Goal: Information Seeking & Learning: Compare options

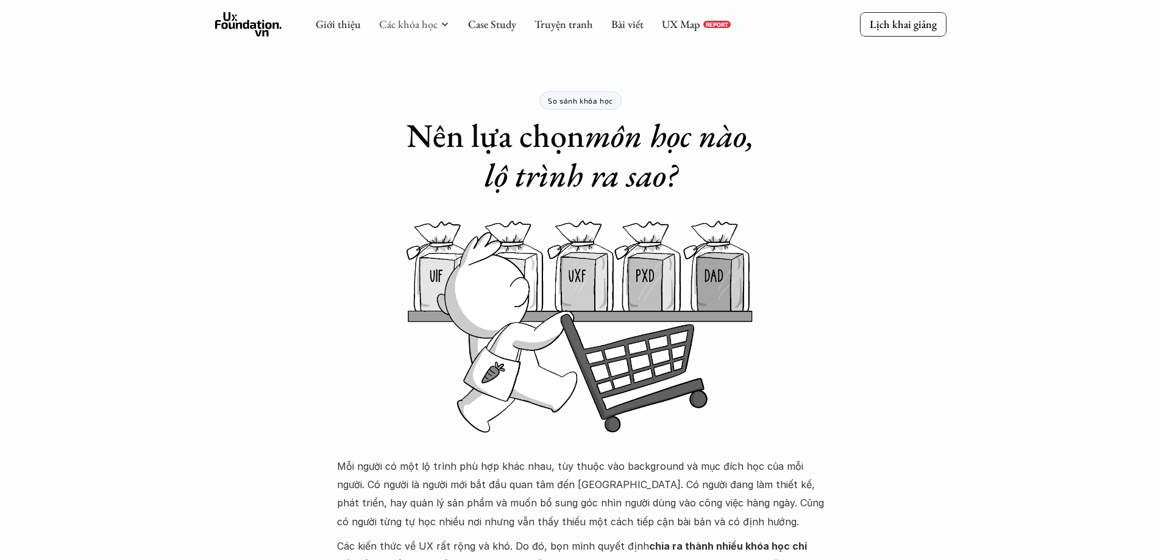
click at [403, 23] on link "Các khóa học" at bounding box center [408, 24] width 59 height 14
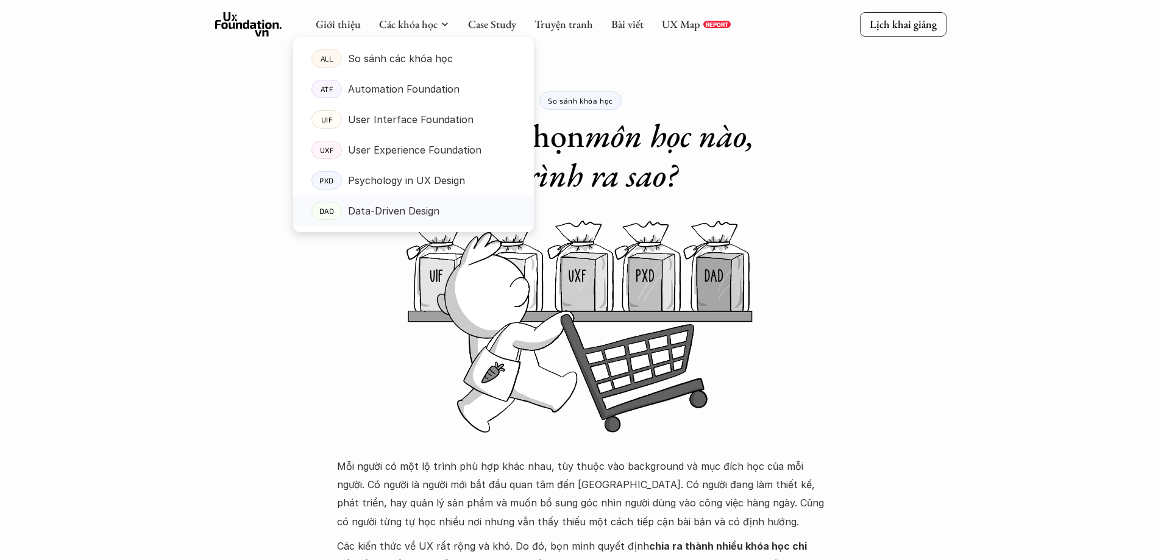
click at [421, 210] on p "Data-Driven Design" at bounding box center [393, 211] width 91 height 18
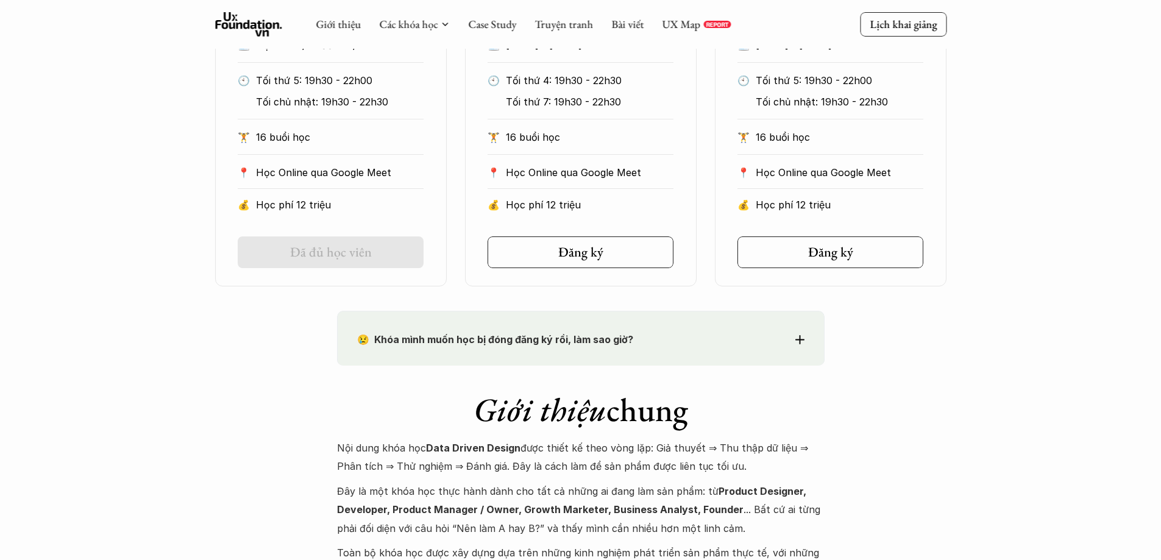
scroll to position [792, 0]
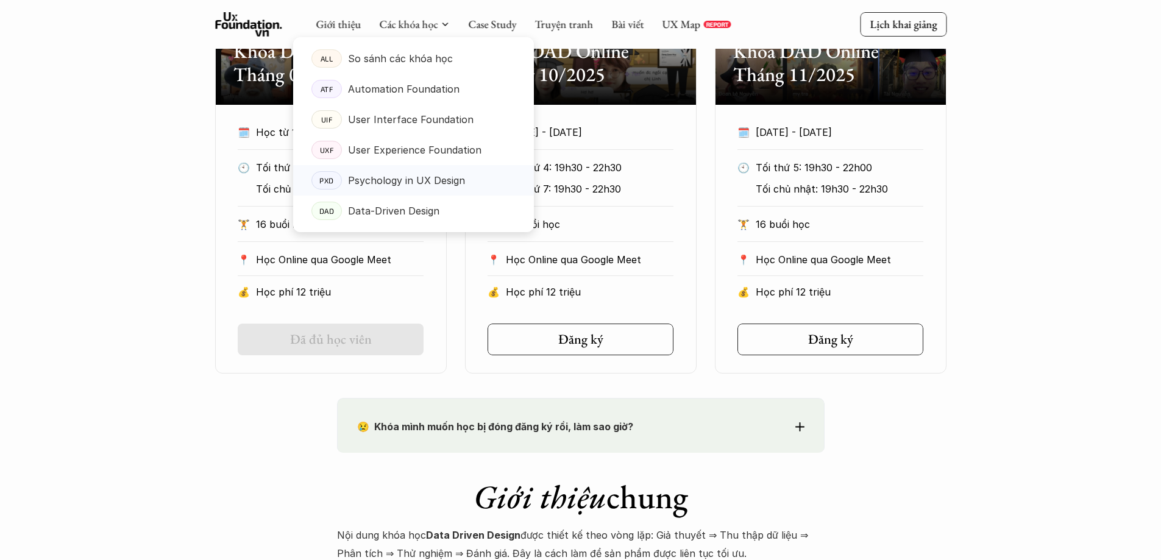
click at [377, 183] on p "Psychology in UX Design" at bounding box center [406, 180] width 117 height 18
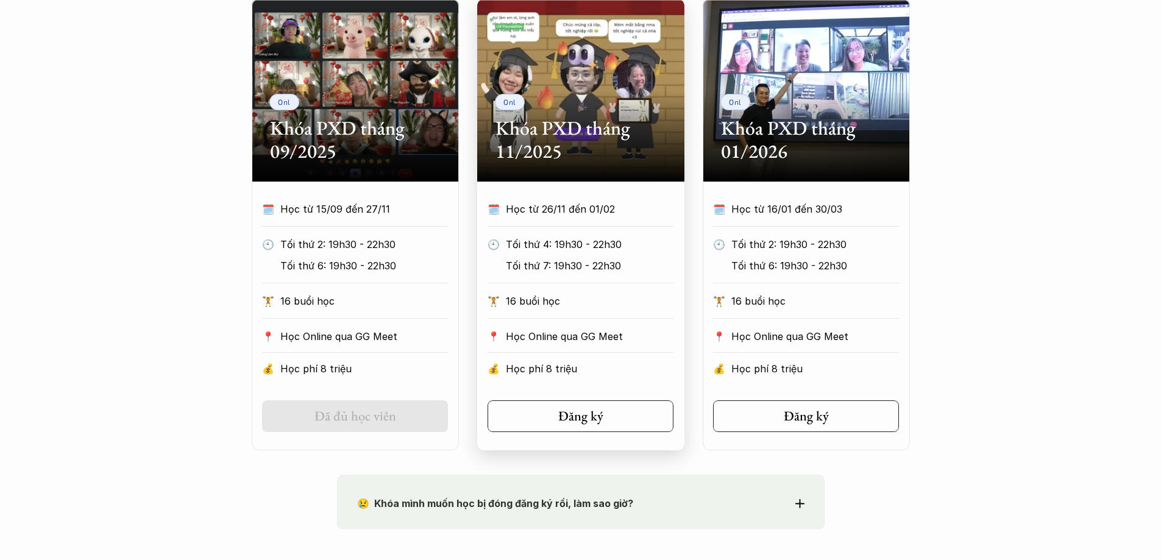
scroll to position [549, 0]
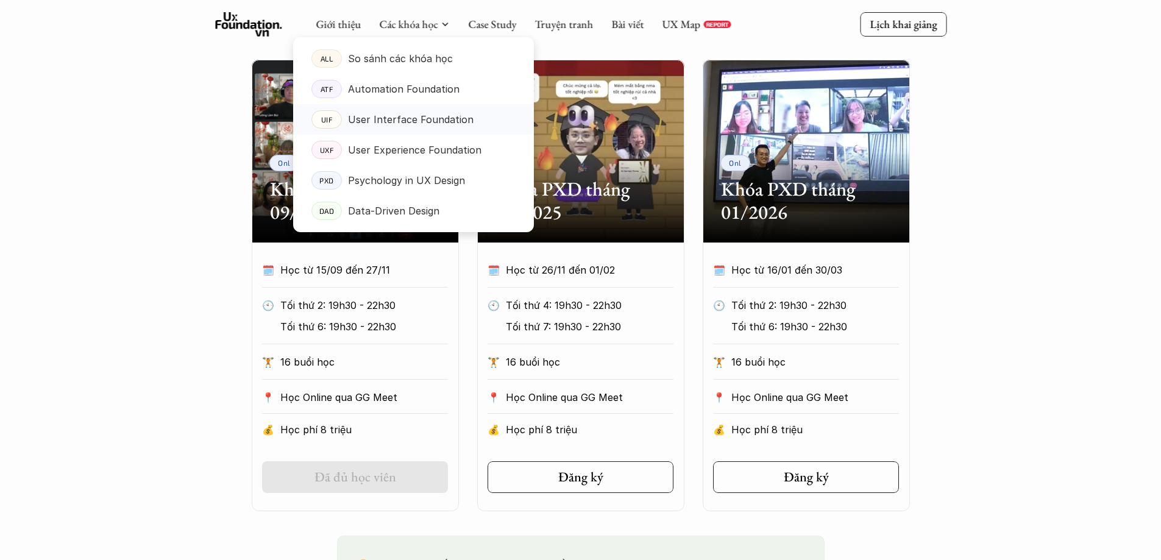
click at [392, 119] on p "User Interface Foundation" at bounding box center [411, 119] width 126 height 18
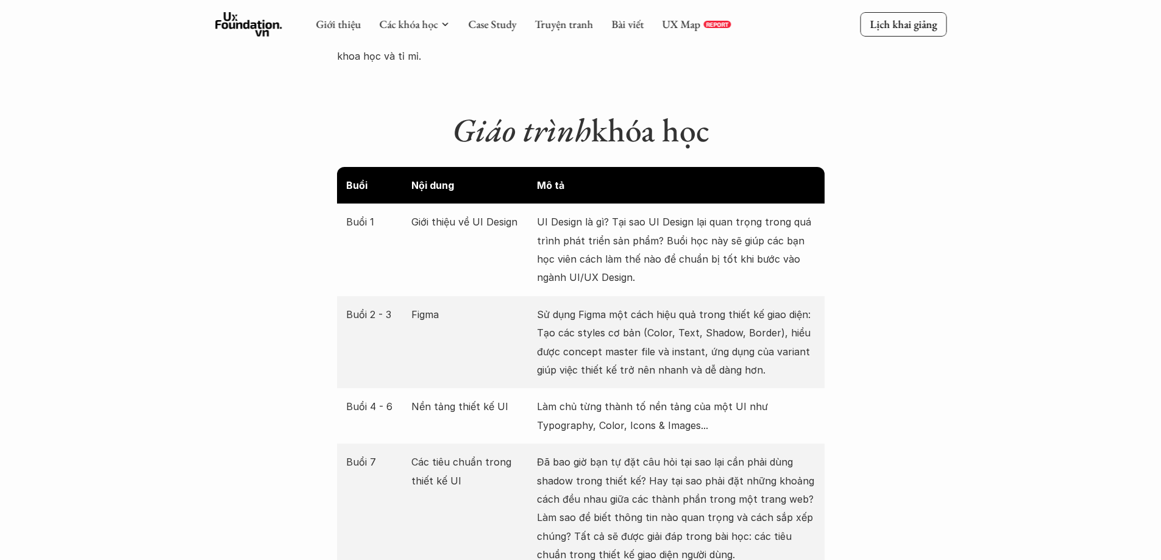
scroll to position [1524, 0]
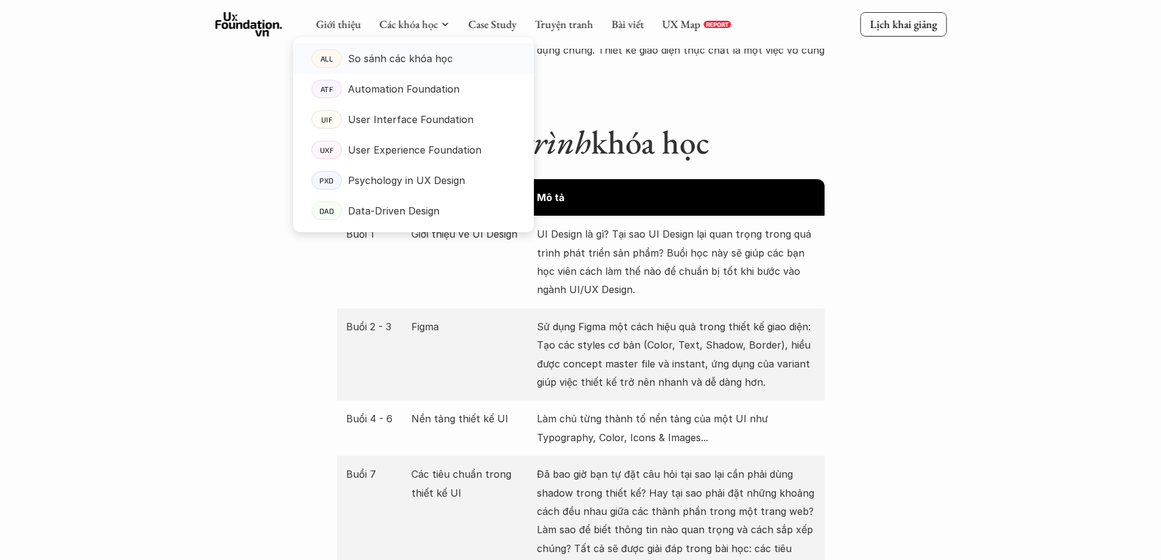
click at [436, 58] on p "So sánh các khóa học" at bounding box center [400, 58] width 105 height 18
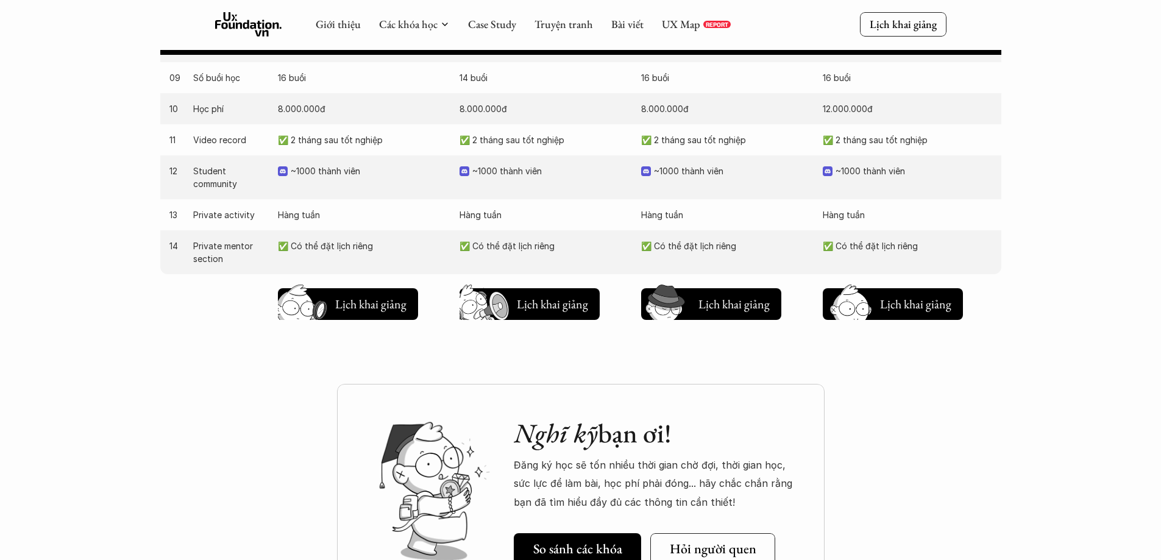
scroll to position [1280, 0]
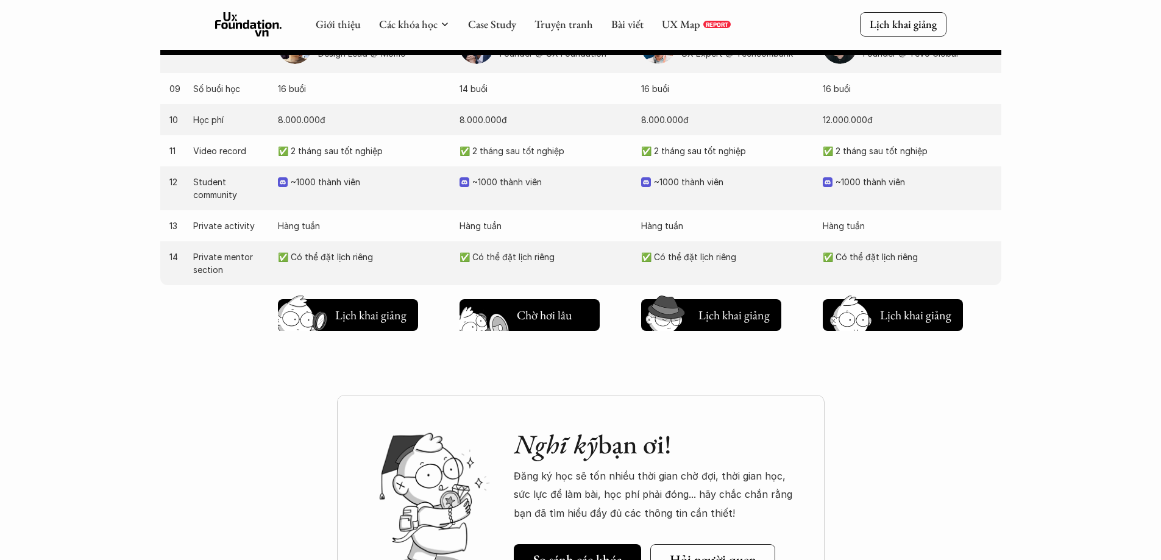
click at [546, 319] on h5 "Lịch khai giảng" at bounding box center [552, 312] width 71 height 17
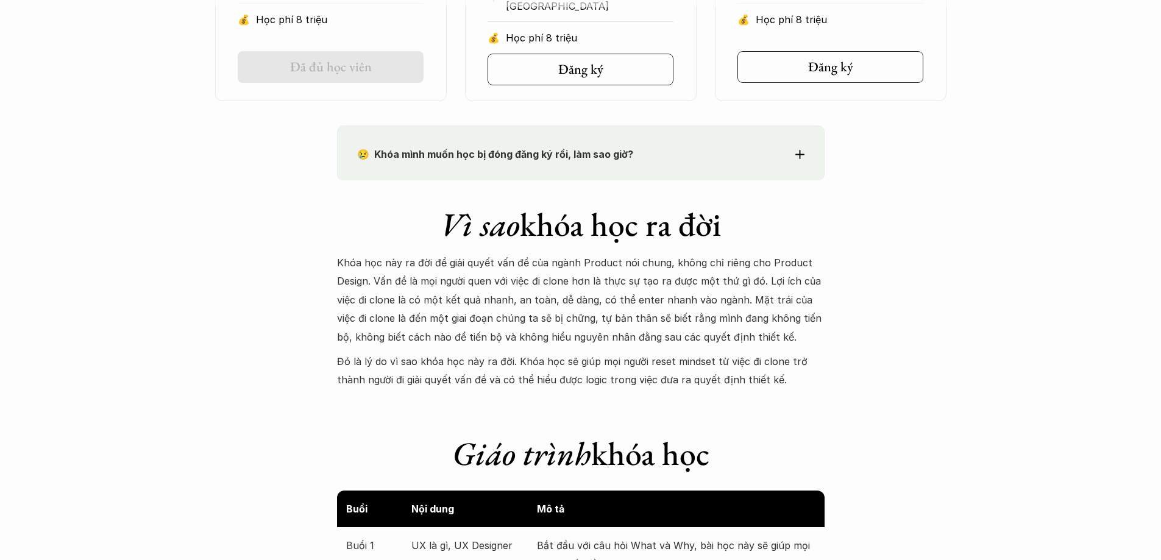
scroll to position [956, 0]
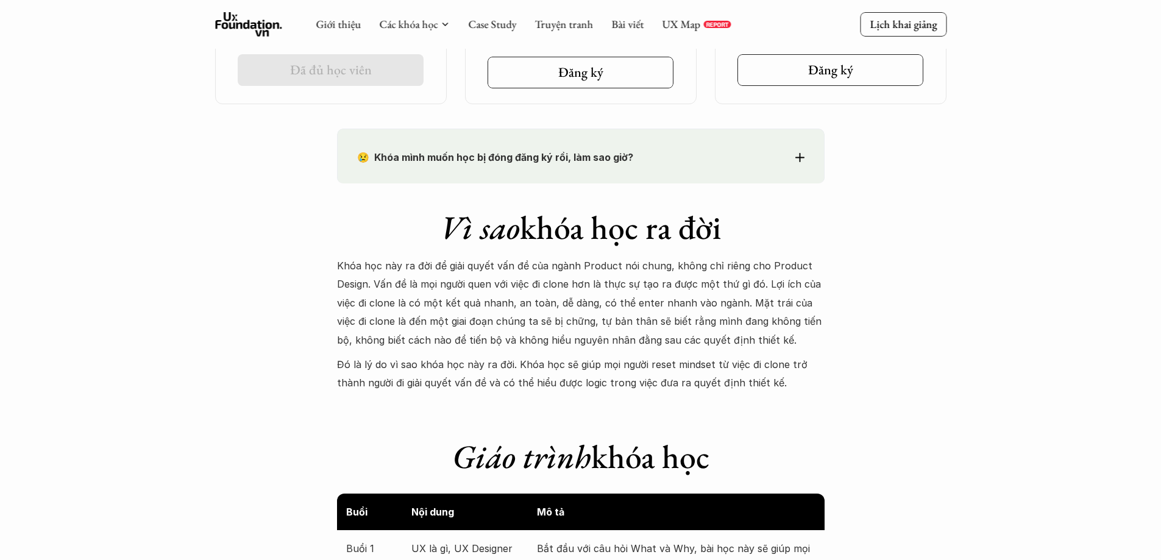
click at [502, 163] on p "😢 Khóa mình muốn học bị đóng đăng ký rồi, làm sao giờ?" at bounding box center [558, 157] width 403 height 18
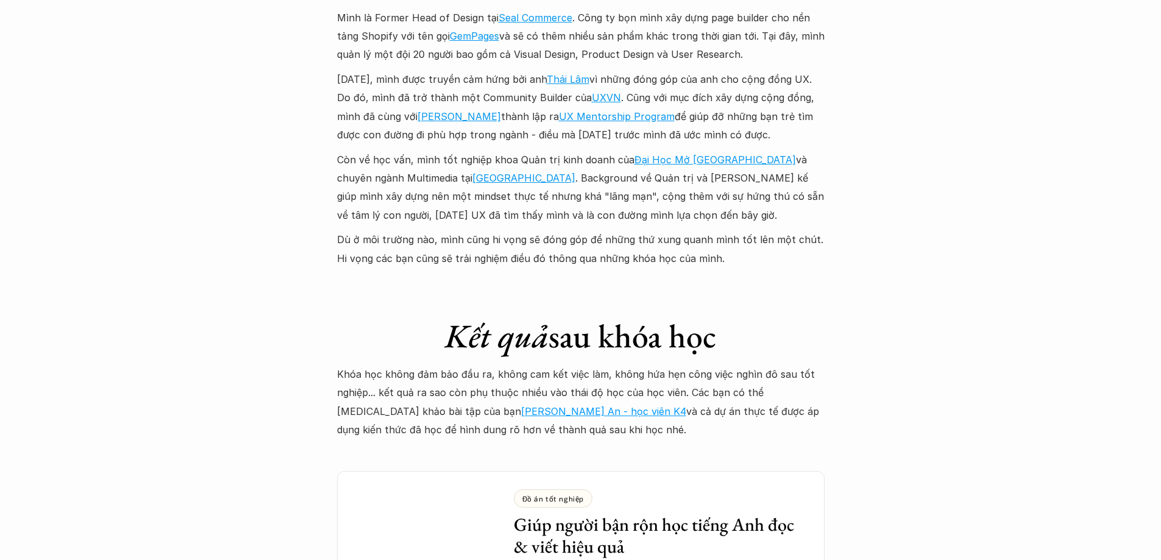
scroll to position [3272, 0]
click at [521, 405] on link "[PERSON_NAME] An - học viên K4" at bounding box center [603, 411] width 165 height 12
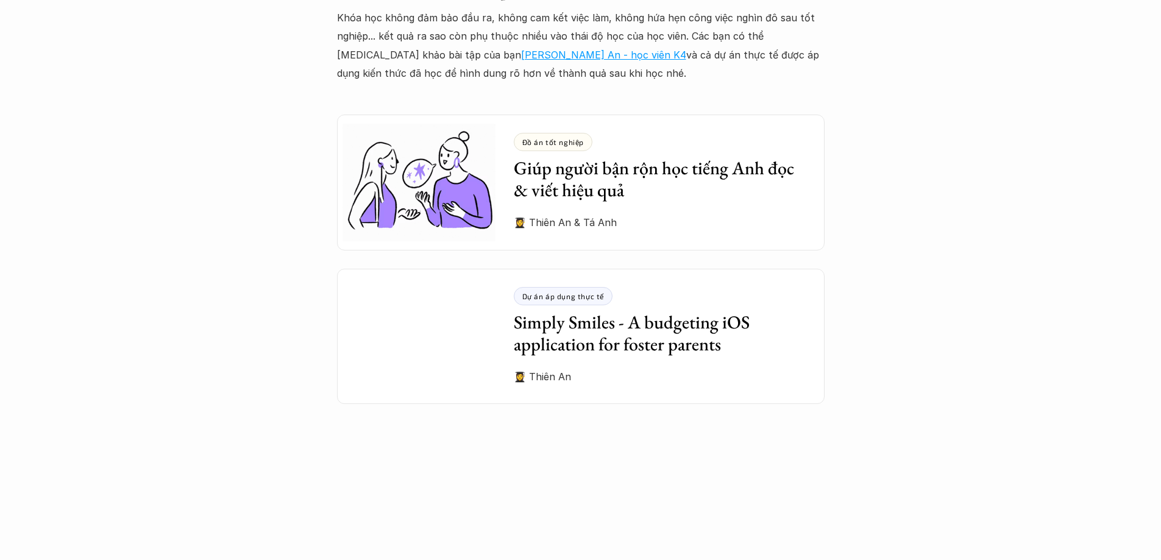
scroll to position [3638, 0]
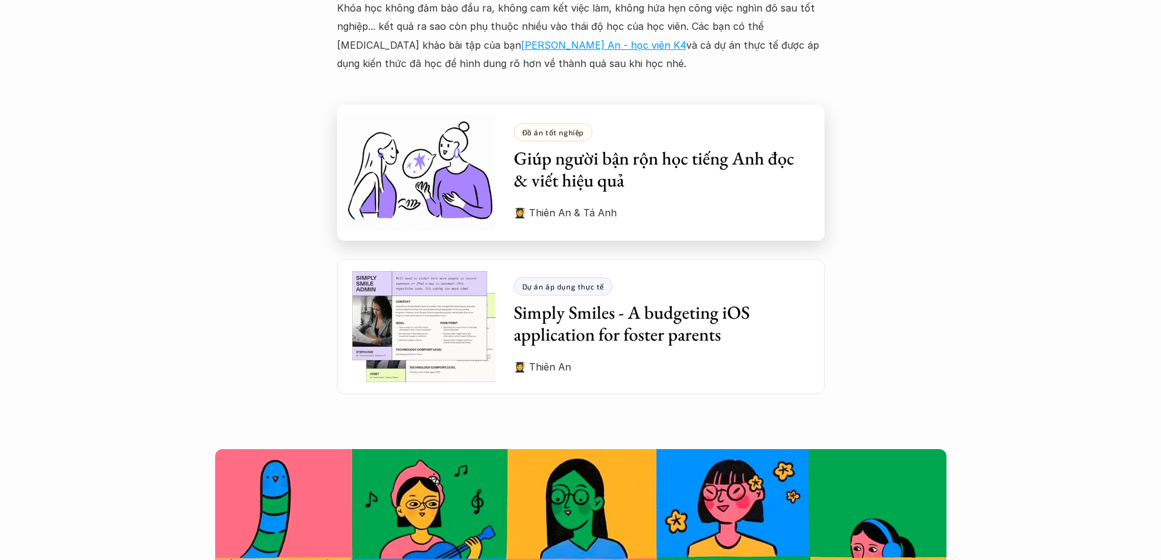
click at [438, 119] on img at bounding box center [416, 172] width 158 height 135
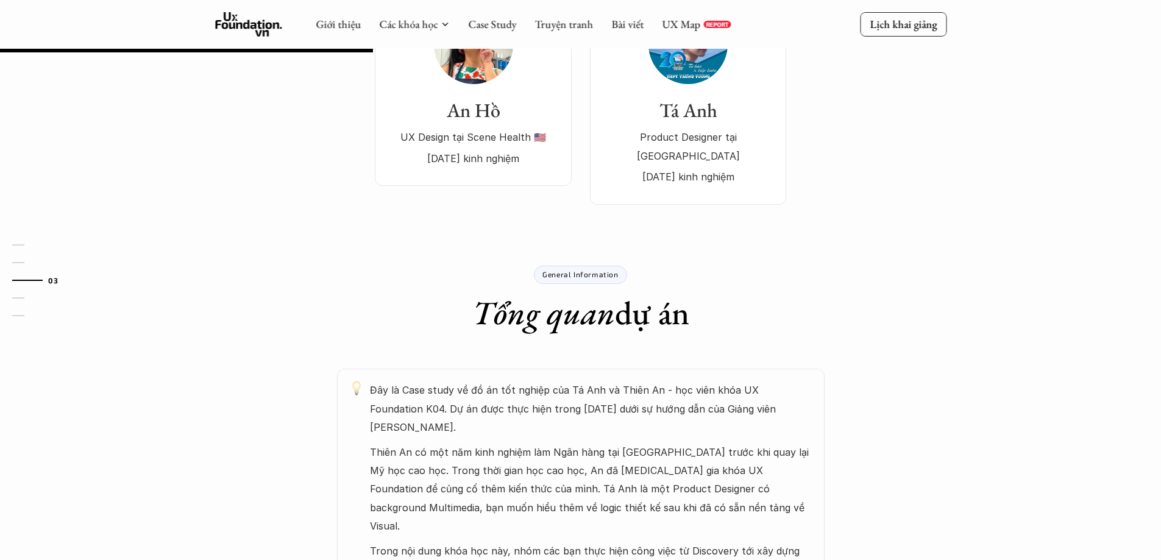
scroll to position [244, 0]
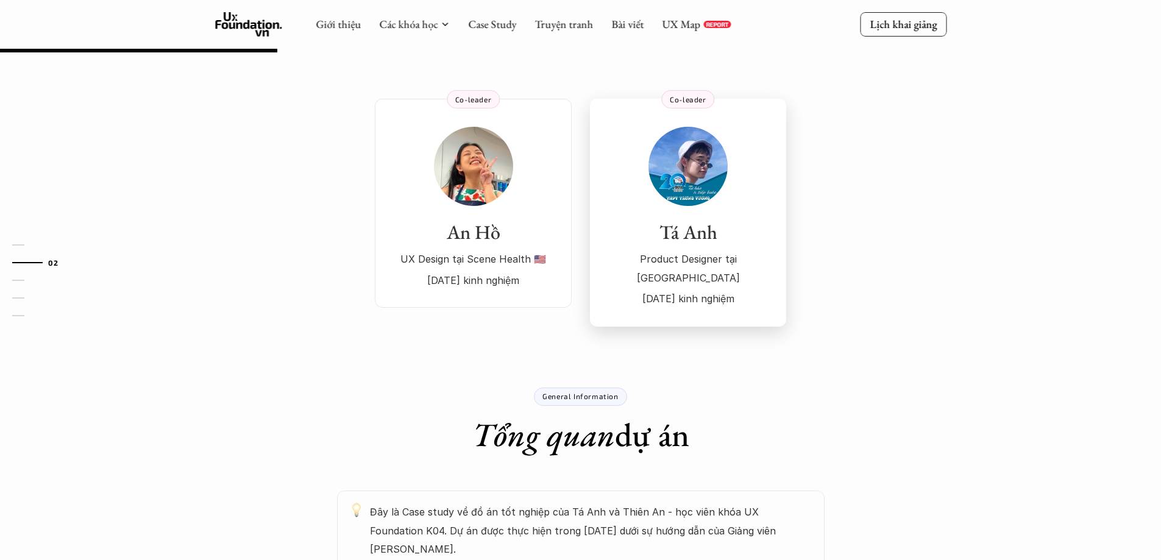
click at [678, 202] on img at bounding box center [688, 166] width 79 height 79
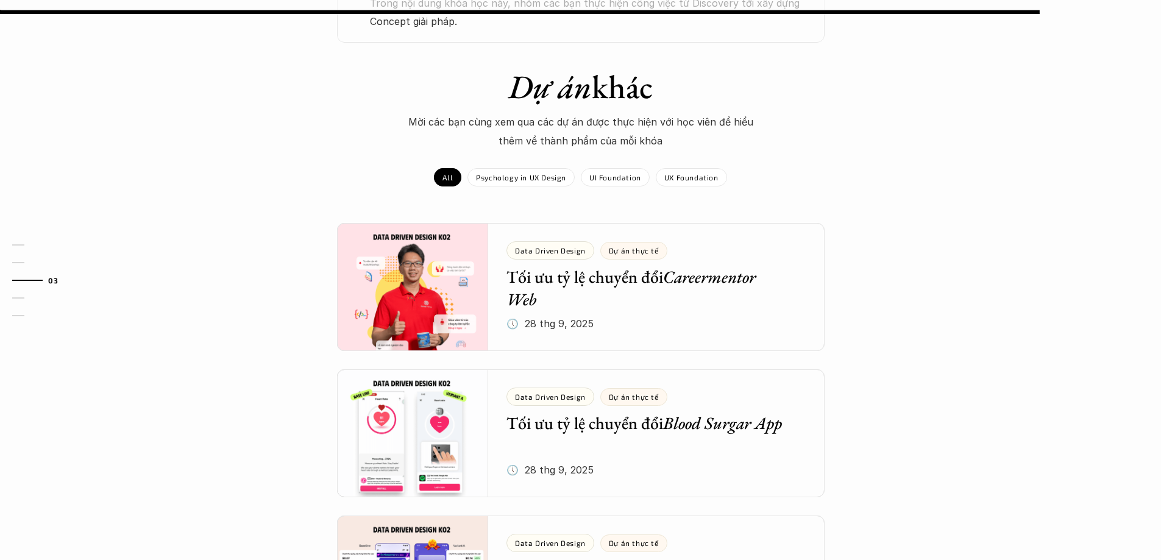
scroll to position [914, 0]
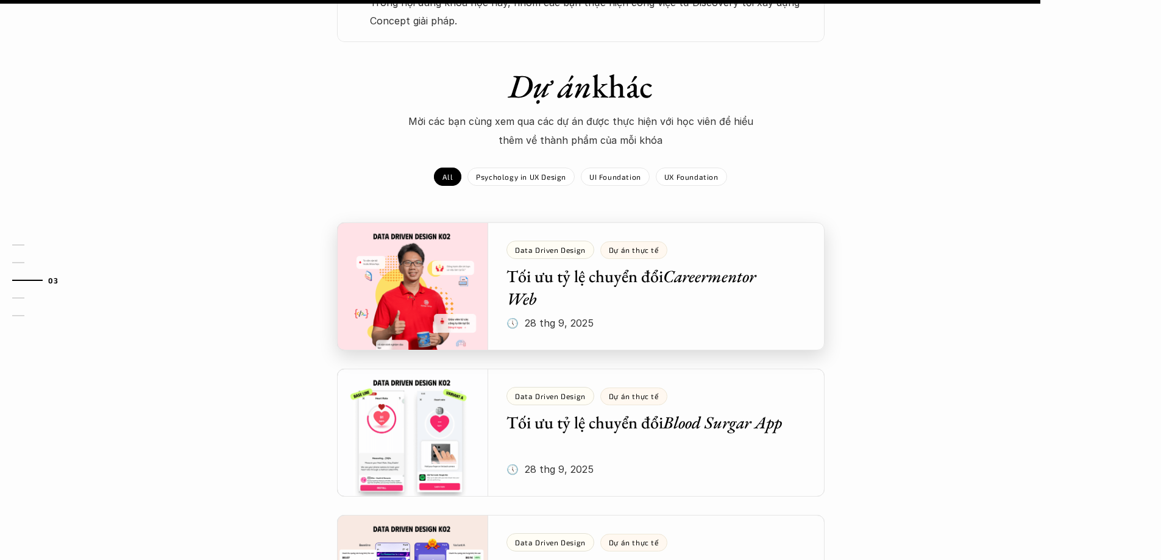
click at [584, 230] on div at bounding box center [581, 287] width 488 height 128
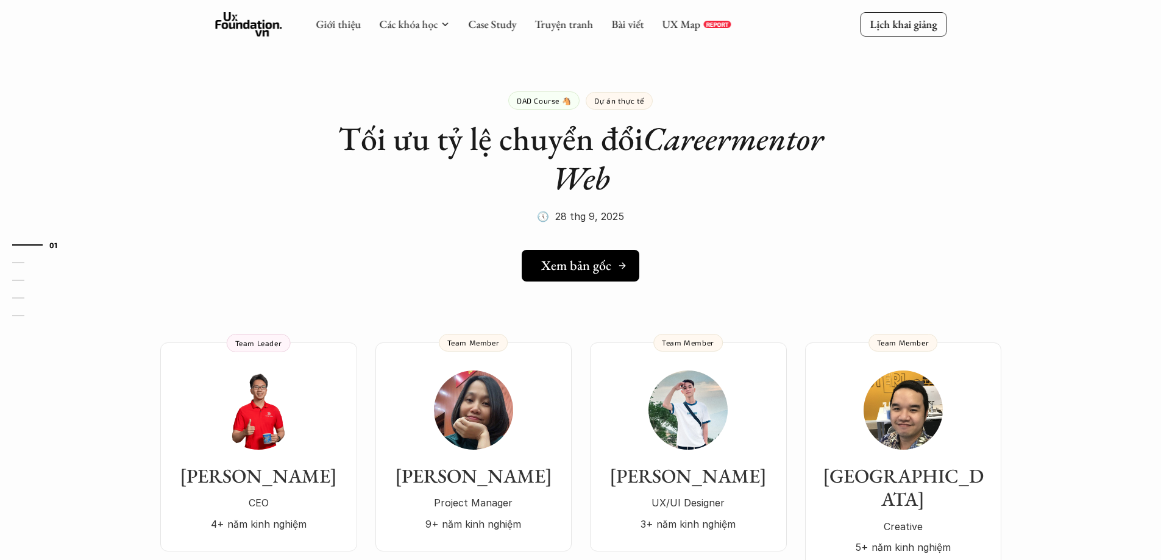
click at [580, 258] on h5 "Xem bản gốc" at bounding box center [576, 266] width 70 height 16
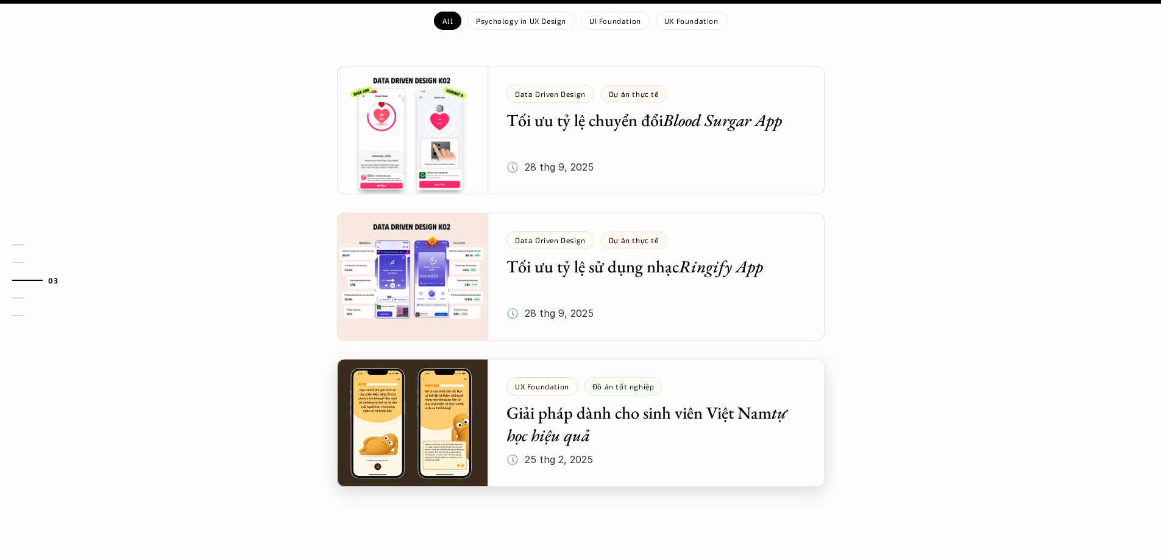
scroll to position [1707, 0]
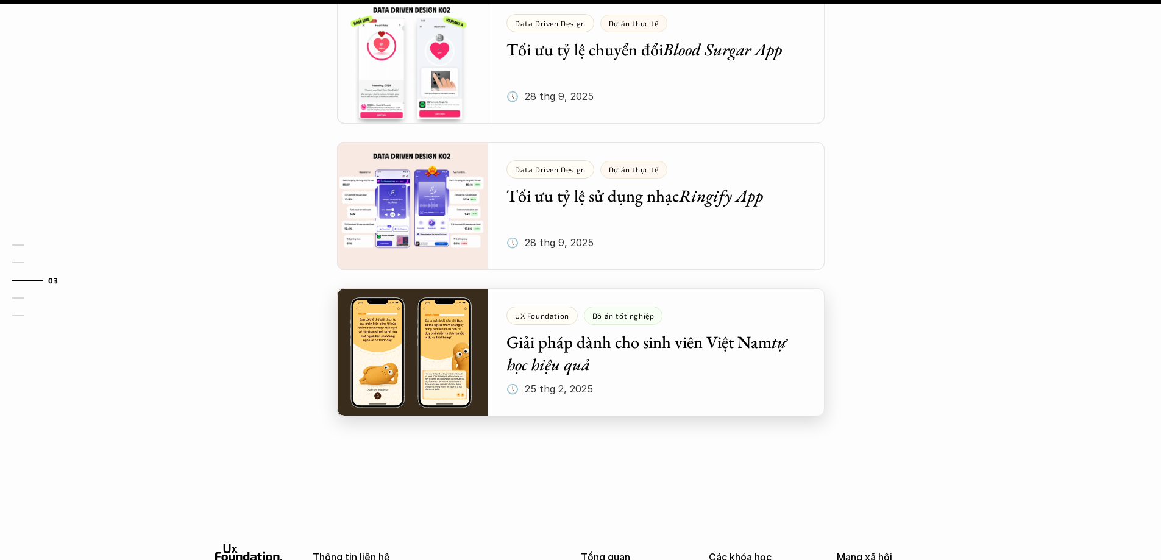
click at [590, 326] on div at bounding box center [581, 352] width 488 height 128
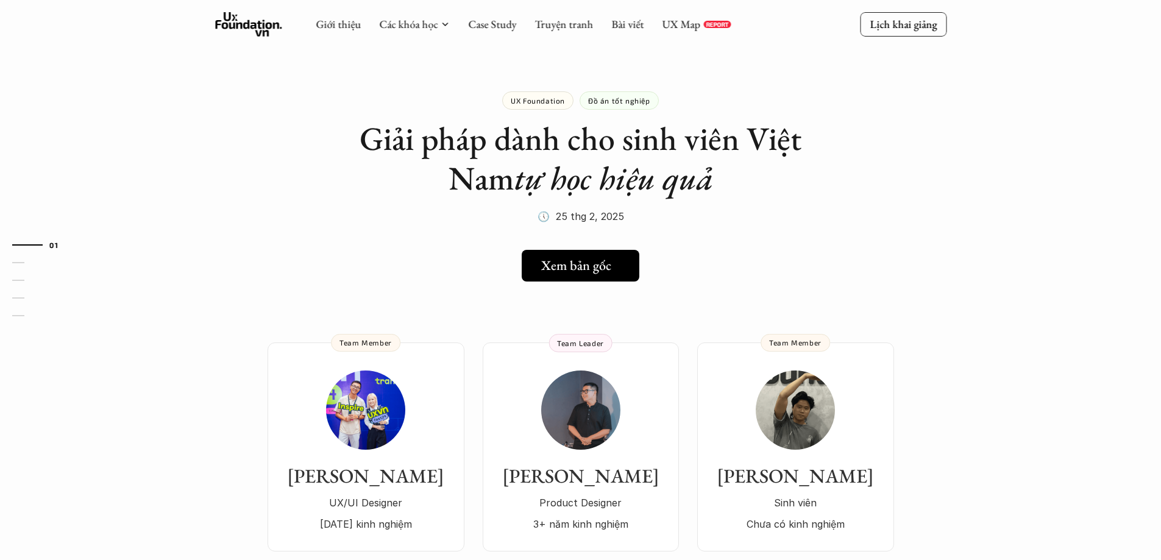
click at [594, 258] on h5 "Xem bản gốc" at bounding box center [576, 266] width 70 height 16
